Goal: Information Seeking & Learning: Learn about a topic

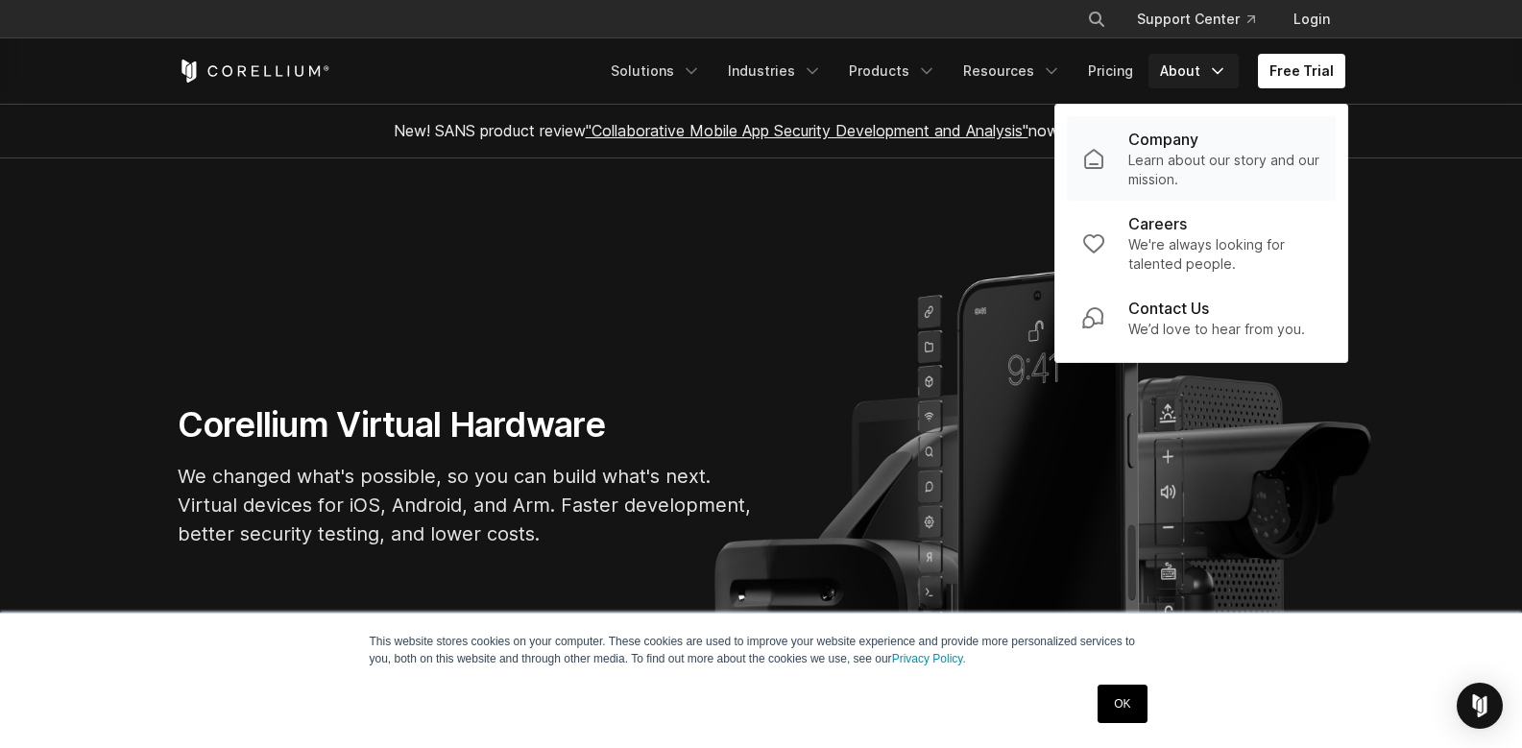
click at [1181, 152] on p "Learn about our story and our mission." at bounding box center [1225, 170] width 192 height 38
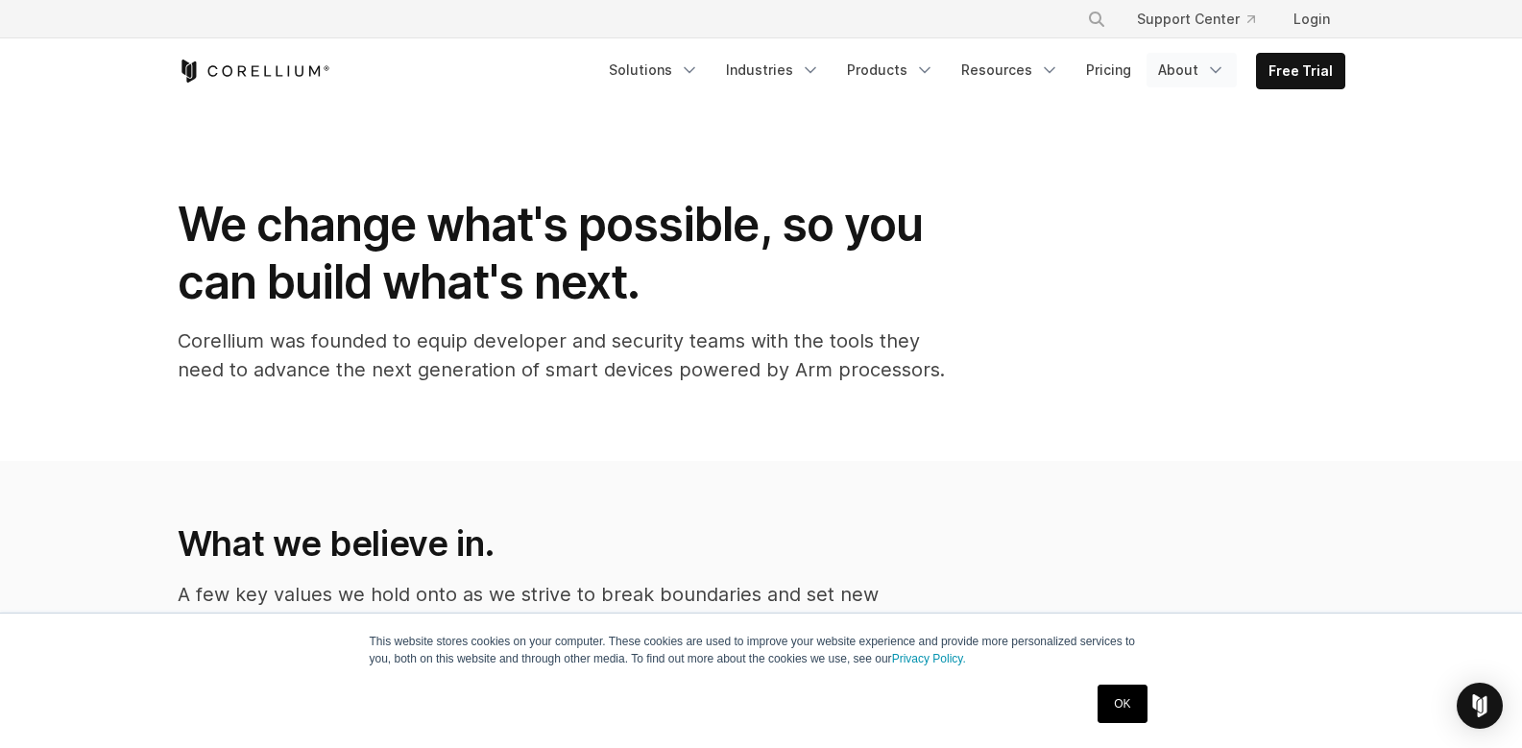
click at [1186, 68] on link "About" at bounding box center [1192, 70] width 90 height 35
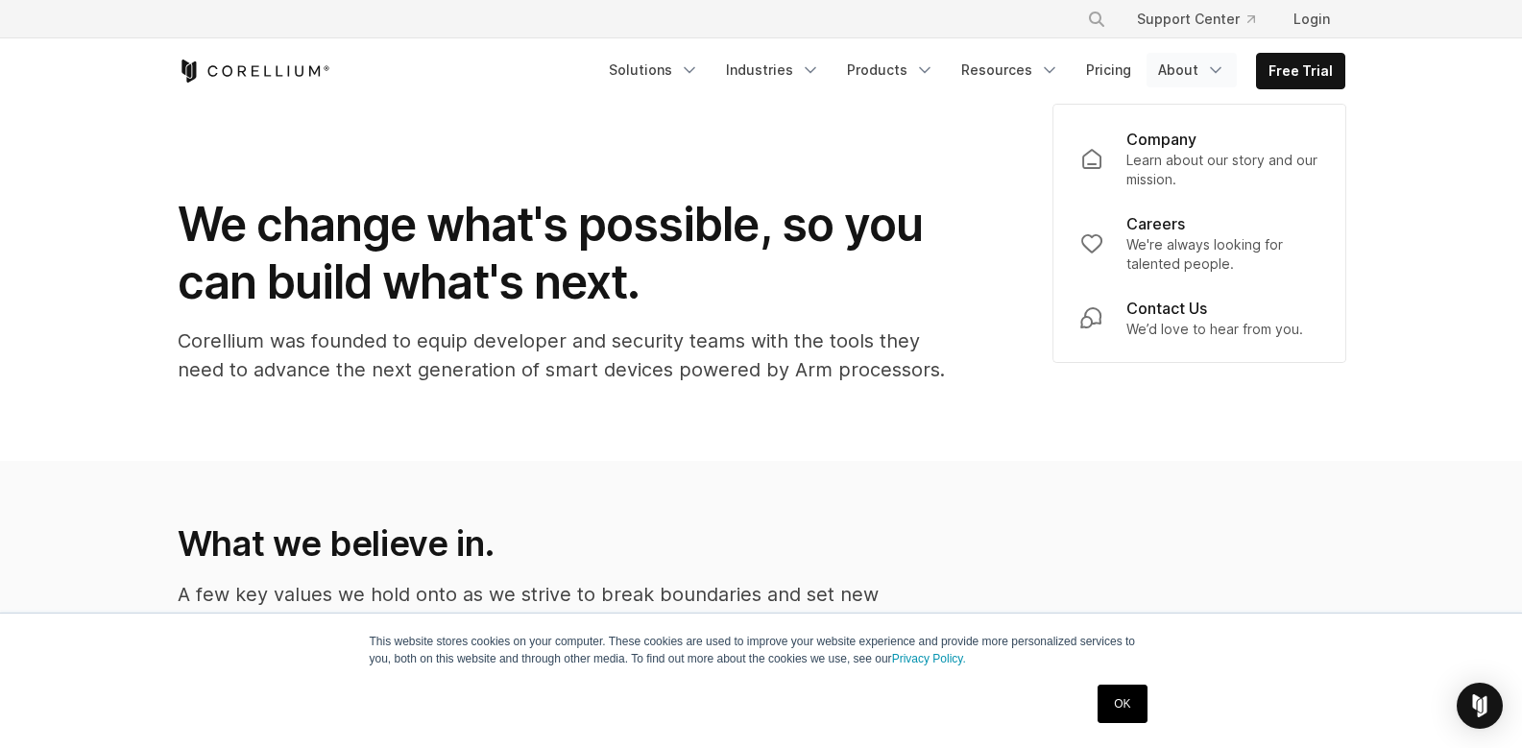
click at [802, 314] on div "We change what's possible, so you can build what's next. Corellium was founded …" at bounding box center [561, 298] width 807 height 204
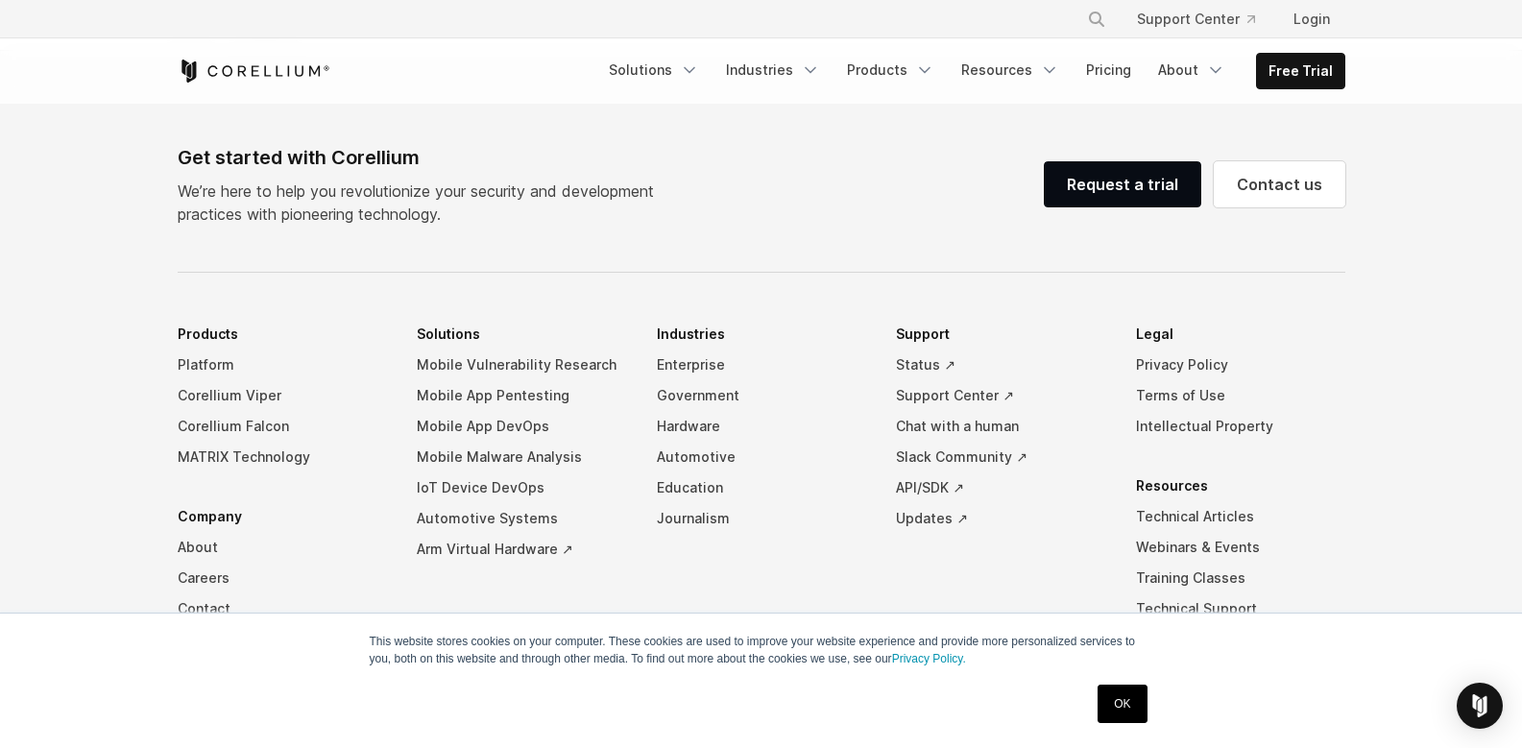
scroll to position [3343, 0]
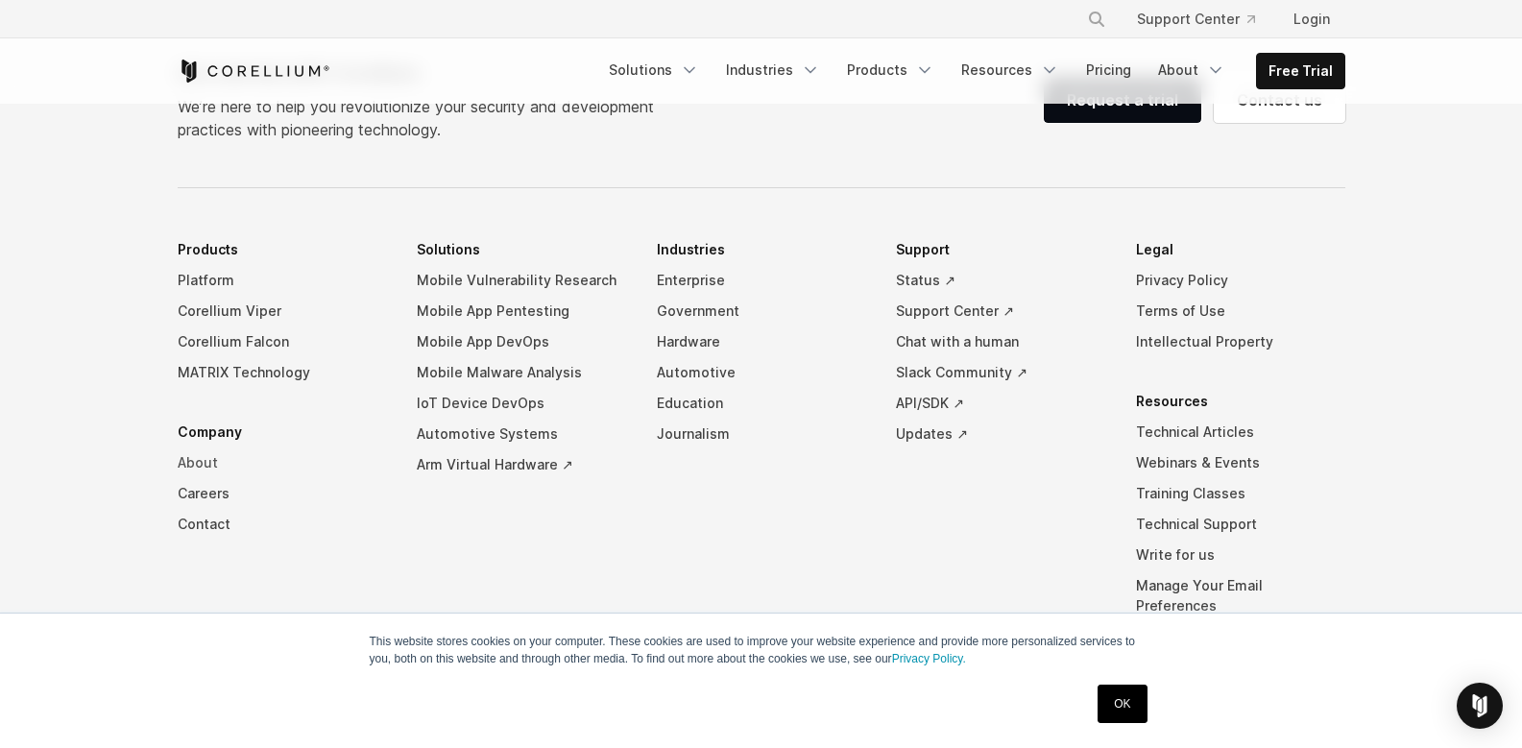
click at [201, 448] on link "About" at bounding box center [282, 463] width 209 height 31
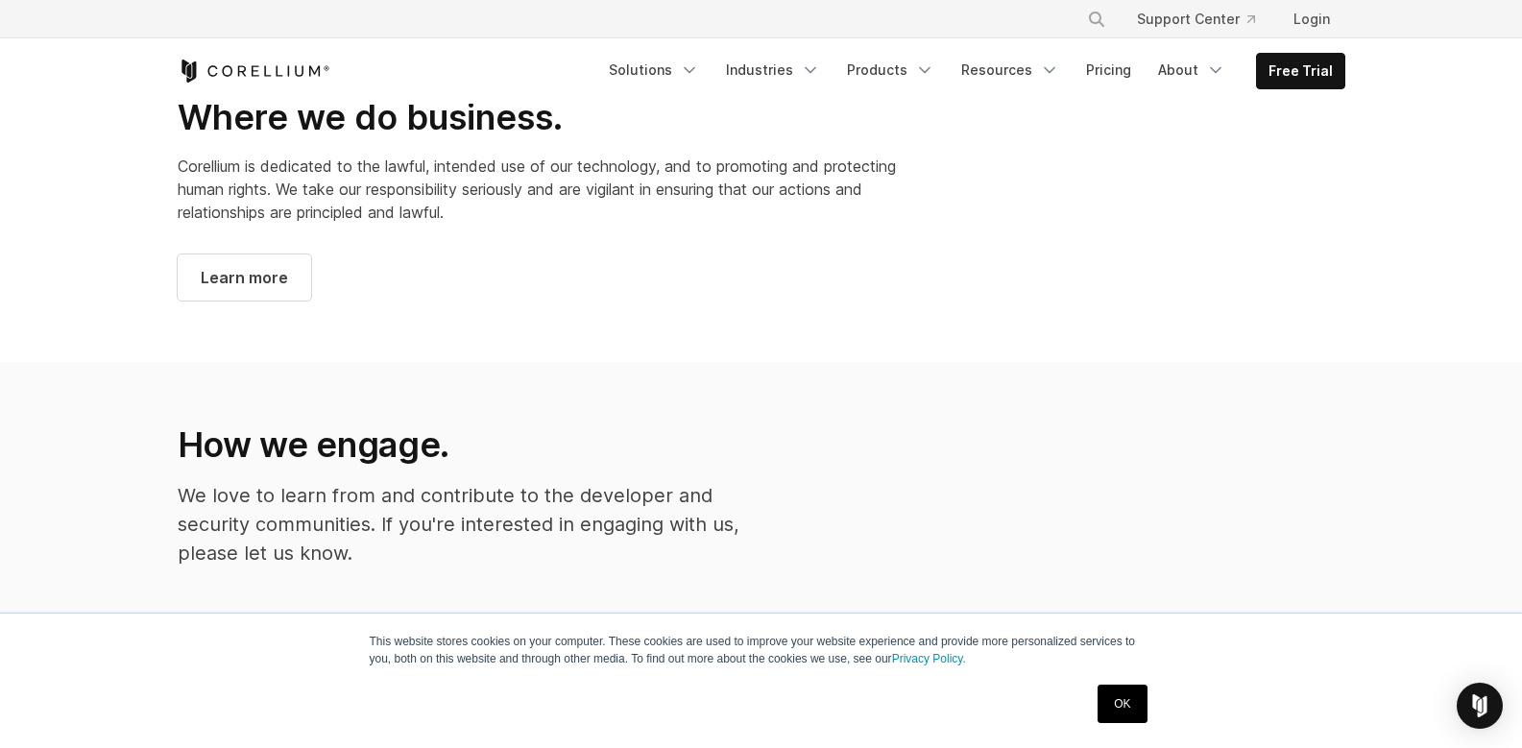
scroll to position [1614, 0]
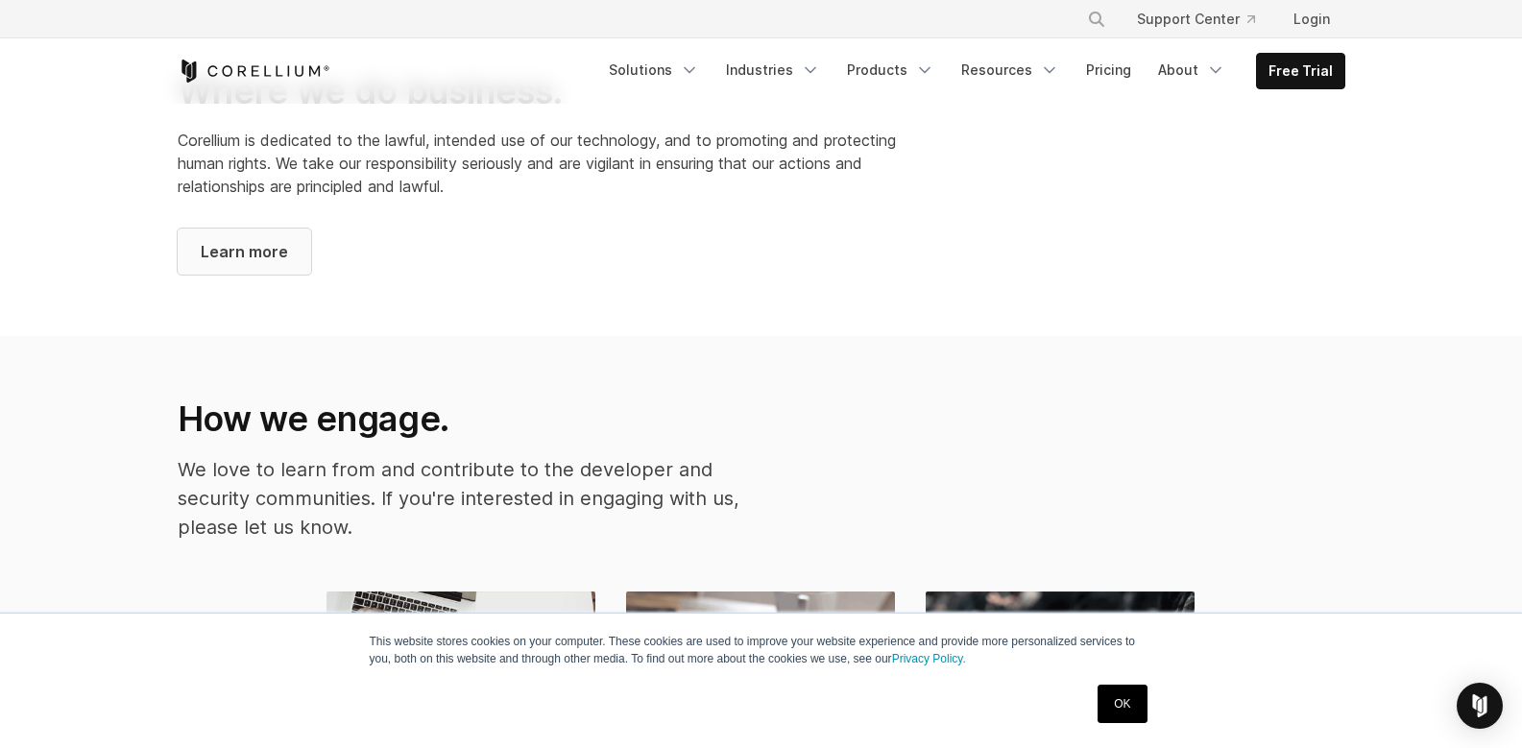
click at [285, 233] on link "Learn more" at bounding box center [245, 252] width 134 height 46
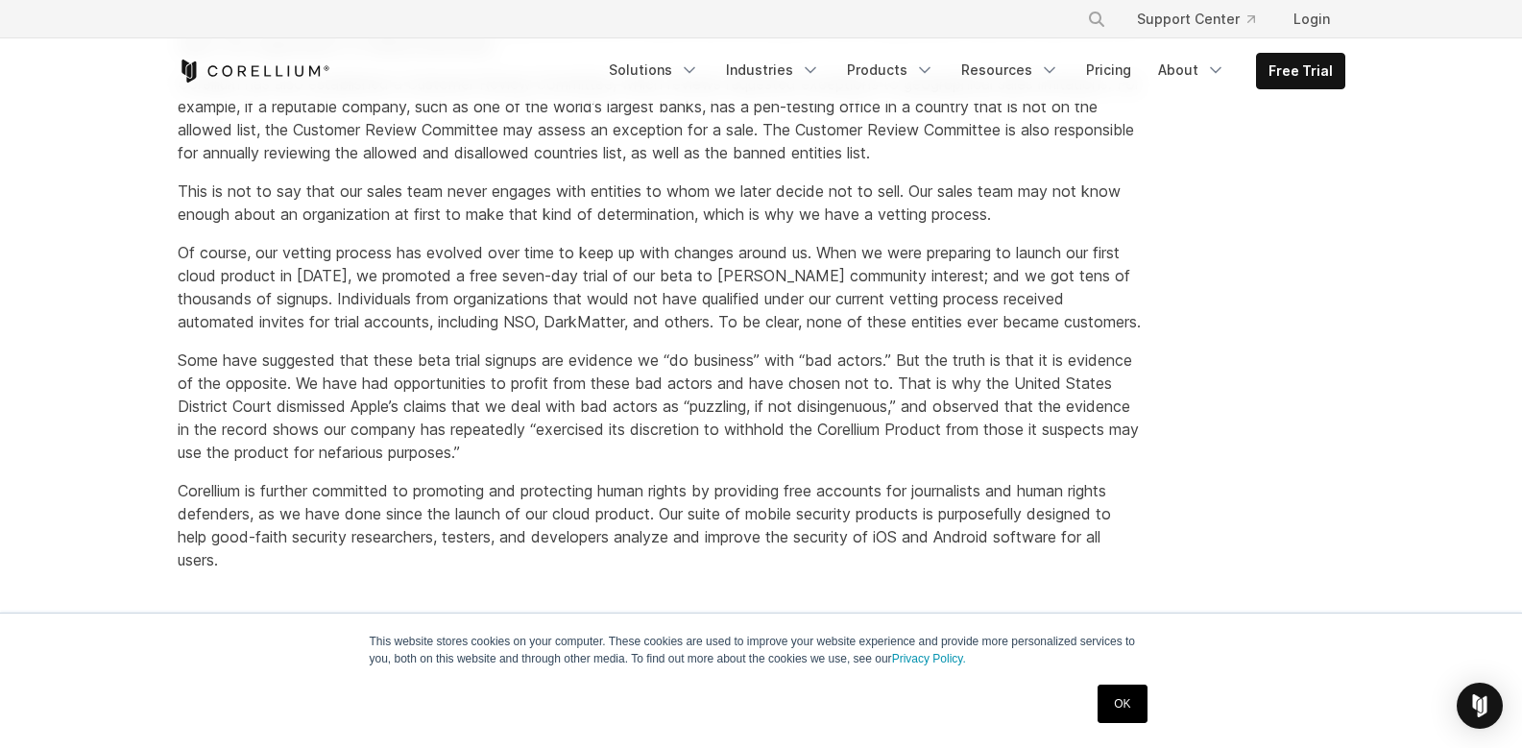
scroll to position [922, 0]
